Goal: Task Accomplishment & Management: Use online tool/utility

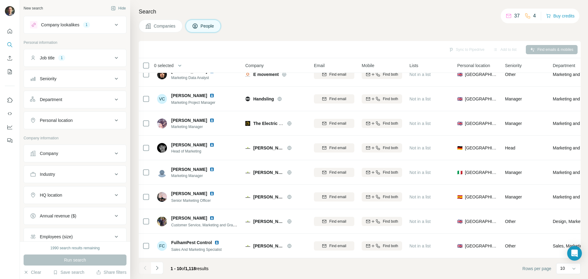
scroll to position [63, 0]
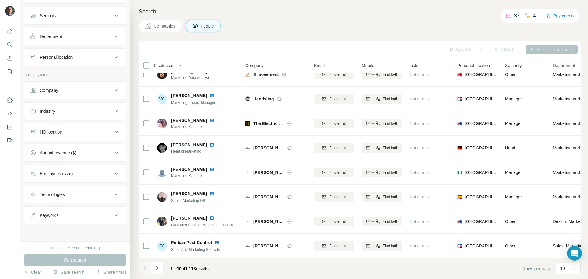
click at [106, 99] on div "Company" at bounding box center [75, 91] width 103 height 18
click at [113, 93] on icon at bounding box center [116, 90] width 7 height 7
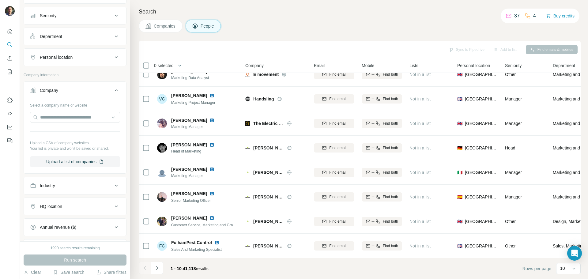
click at [113, 93] on icon at bounding box center [116, 90] width 7 height 7
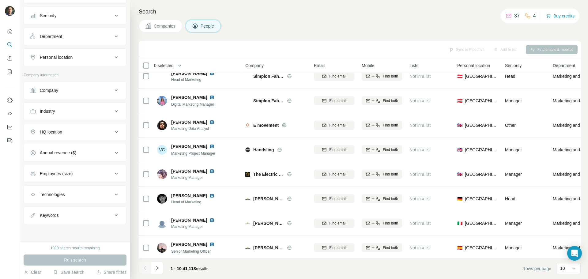
scroll to position [0, 0]
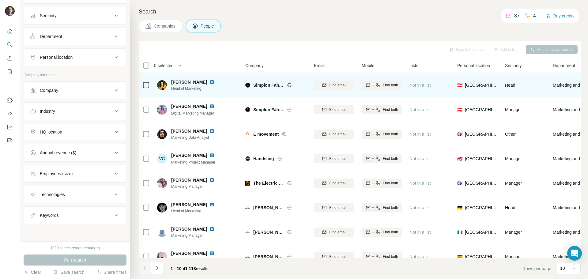
click at [143, 86] on icon at bounding box center [146, 85] width 7 height 7
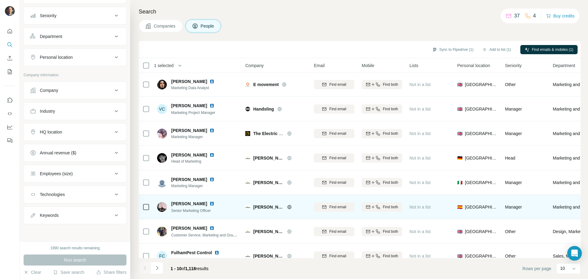
scroll to position [50, 0]
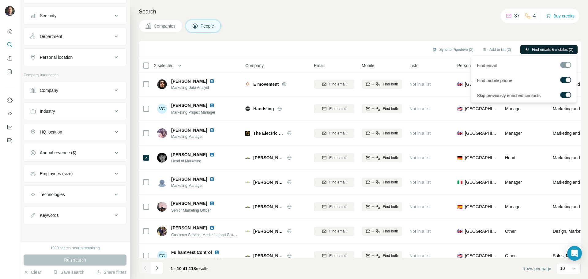
click at [544, 50] on span "Find emails & mobiles (2)" at bounding box center [552, 50] width 41 height 6
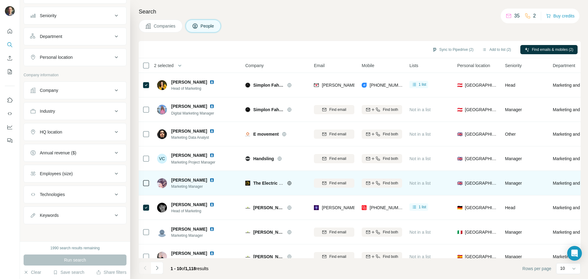
scroll to position [0, 88]
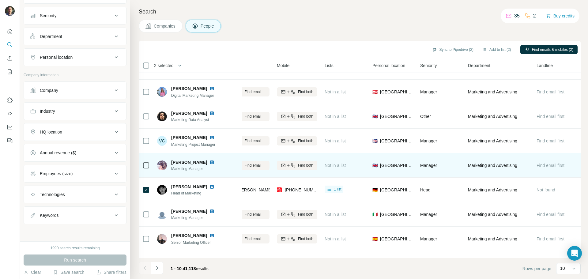
click at [473, 193] on span "Marketing and Advertising" at bounding box center [492, 190] width 49 height 6
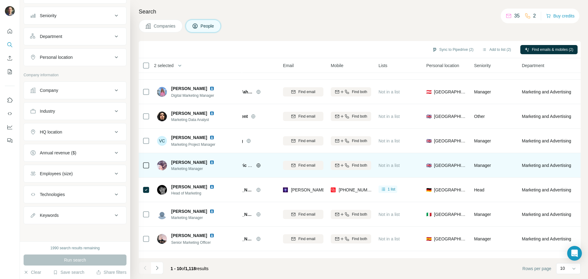
scroll to position [0, 31]
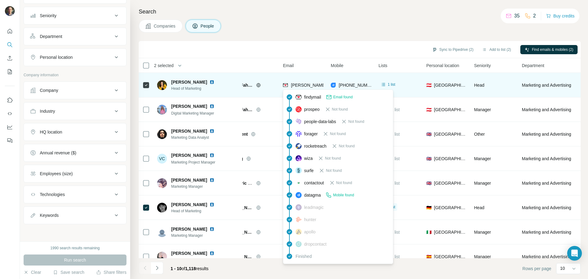
click at [287, 86] on img at bounding box center [285, 85] width 5 height 6
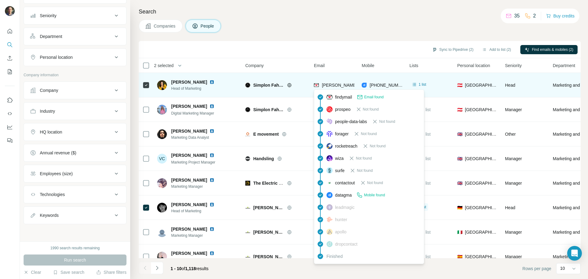
scroll to position [0, 88]
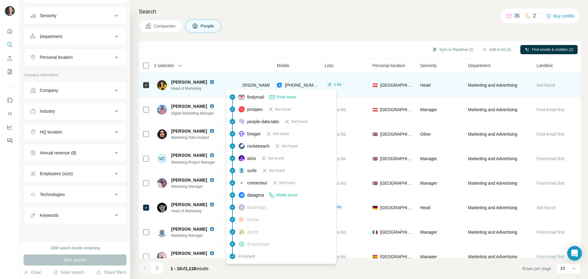
click at [195, 83] on span "[PERSON_NAME]" at bounding box center [189, 82] width 36 height 6
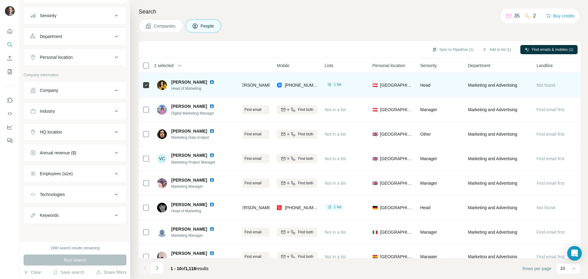
click at [485, 88] on span "Marketing and Advertising" at bounding box center [492, 85] width 49 height 6
click at [329, 86] on icon at bounding box center [330, 85] width 6 height 6
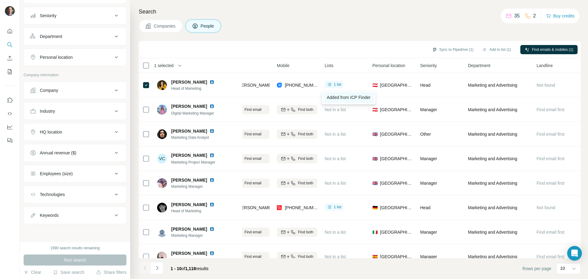
click at [332, 98] on span "Added from ICP Finder" at bounding box center [349, 97] width 44 height 5
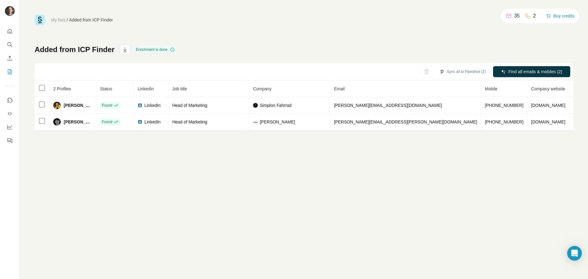
click at [56, 20] on link "My lists" at bounding box center [58, 19] width 14 height 5
click at [11, 96] on button "Use Surfe on LinkedIn" at bounding box center [10, 100] width 10 height 11
